Goal: Navigation & Orientation: Go to known website

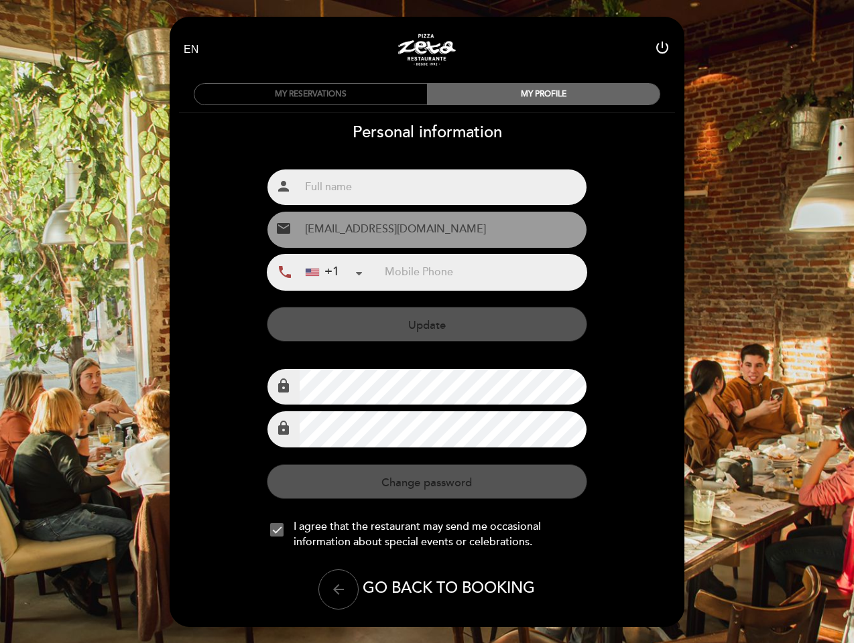
click at [662, 50] on icon "power_settings_new" at bounding box center [662, 48] width 16 height 16
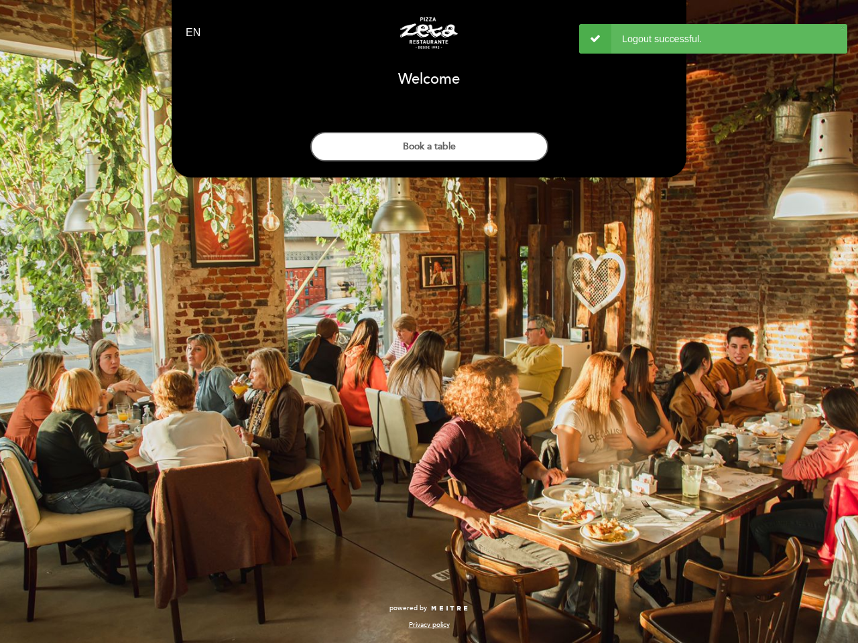
click at [277, 530] on div "EN ES PT Pizza Zeta person Welcome Welcome, Change user Book a table Select the…" at bounding box center [429, 321] width 858 height 643
click at [338, 590] on div "EN ES PT Pizza Zeta person Welcome Welcome, Change user Book a table Select the…" at bounding box center [429, 321] width 858 height 643
